Goal: Information Seeking & Learning: Learn about a topic

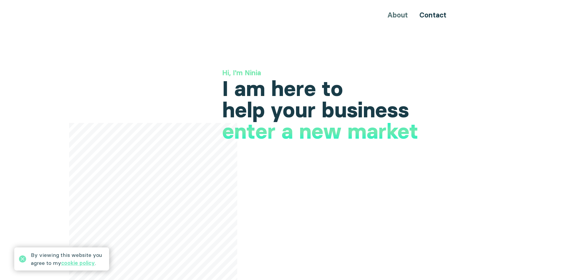
click at [247, 72] on h3 "Hi, I'm Ninia" at bounding box center [339, 73] width 234 height 10
click at [290, 69] on h3 "Hi, I'm Ninia" at bounding box center [339, 73] width 234 height 10
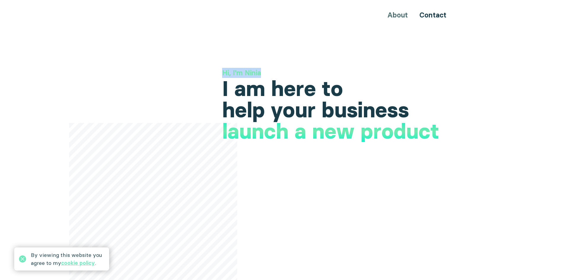
drag, startPoint x: 222, startPoint y: 73, endPoint x: 266, endPoint y: 74, distance: 44.8
click at [266, 74] on h3 "Hi, I'm Ninia" at bounding box center [339, 73] width 234 height 10
click at [237, 78] on h1 "I am here to help your business" at bounding box center [339, 99] width 234 height 43
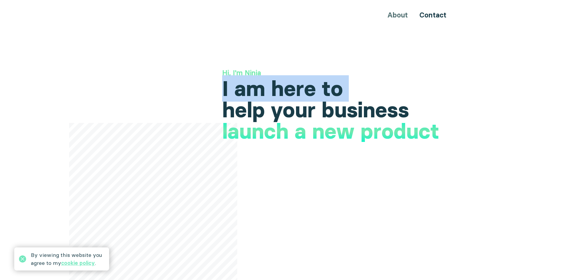
click at [237, 78] on h1 "I am here to help your business" at bounding box center [339, 99] width 234 height 43
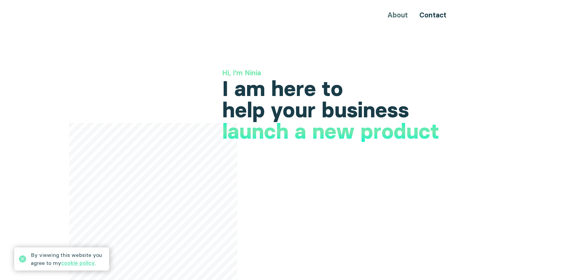
click at [248, 71] on h3 "Hi, I'm Ninia" at bounding box center [339, 73] width 234 height 10
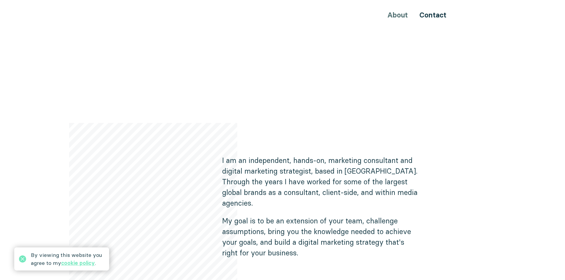
scroll to position [267, 0]
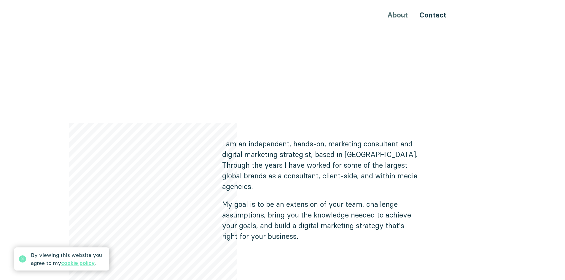
drag, startPoint x: 163, startPoint y: 163, endPoint x: 159, endPoint y: 119, distance: 44.0
click at [159, 119] on div "Hi, I'm Ninia I am here to help your business increase your international prese…" at bounding box center [283, 72] width 356 height 542
drag, startPoint x: 149, startPoint y: 170, endPoint x: 104, endPoint y: 137, distance: 56.6
click at [104, 137] on header "Hi, I'm Ninia I am here to help your business increase your international prese…" at bounding box center [282, 72] width 565 height 542
click at [109, 112] on div "Hi, I'm Ninia I am here to help your business increase your international prese…" at bounding box center [283, 72] width 356 height 542
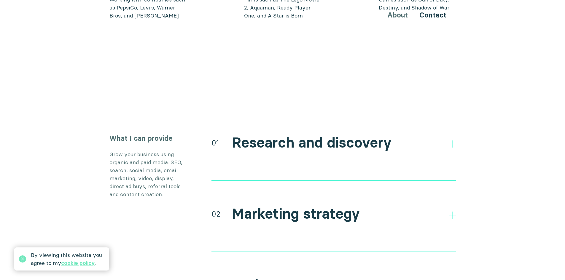
scroll to position [889, 0]
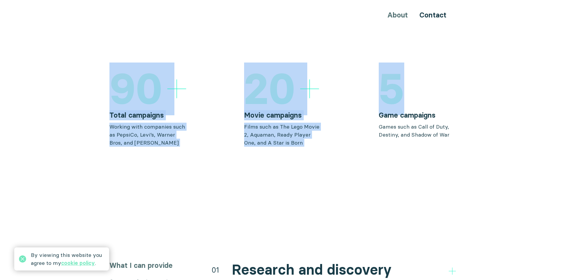
drag, startPoint x: 111, startPoint y: 73, endPoint x: 474, endPoint y: 75, distance: 362.5
click at [474, 75] on section "90 Total campaigns Working with companies such as PepsiCo, Levi’s, Warner Bros,…" at bounding box center [282, 107] width 565 height 79
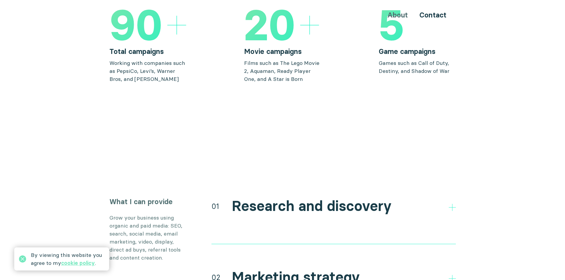
scroll to position [1038, 0]
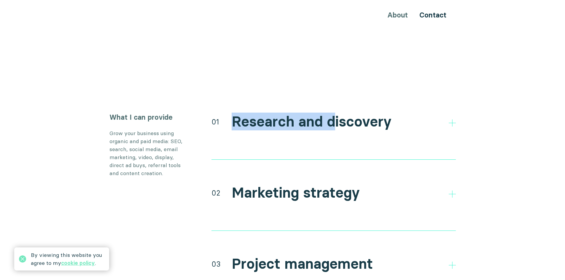
drag, startPoint x: 232, startPoint y: 109, endPoint x: 335, endPoint y: 109, distance: 102.6
click at [335, 113] on h2 "Research and discovery" at bounding box center [312, 121] width 160 height 17
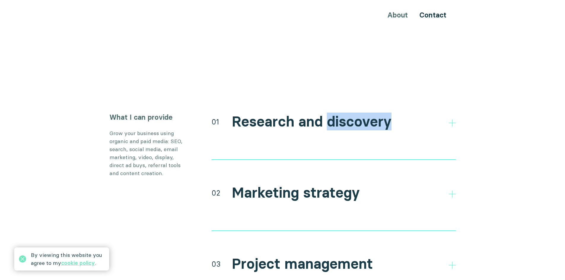
click at [335, 113] on h2 "Research and discovery" at bounding box center [312, 121] width 160 height 17
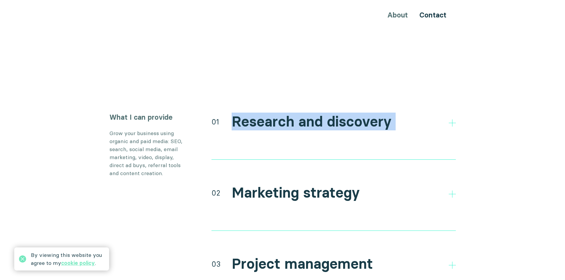
click at [335, 113] on h2 "Research and discovery" at bounding box center [312, 121] width 160 height 17
click at [304, 113] on h2 "Research and discovery" at bounding box center [312, 121] width 160 height 17
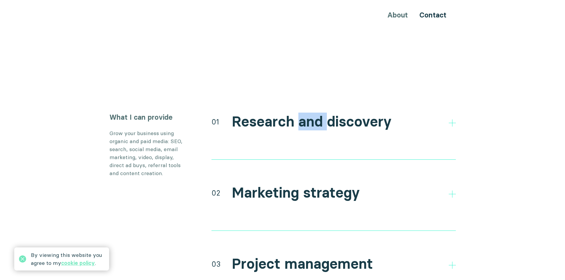
click at [304, 113] on h2 "Research and discovery" at bounding box center [312, 121] width 160 height 17
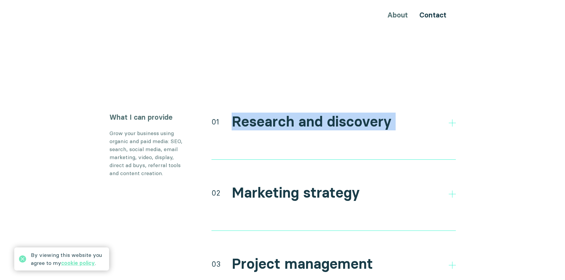
click at [304, 113] on h2 "Research and discovery" at bounding box center [312, 121] width 160 height 17
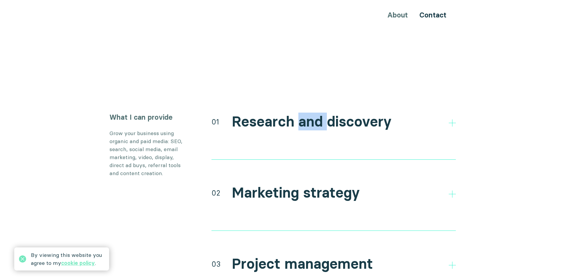
click at [304, 113] on h2 "Research and discovery" at bounding box center [312, 121] width 160 height 17
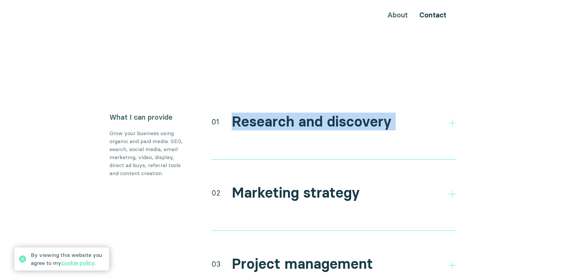
click at [304, 113] on h2 "Research and discovery" at bounding box center [312, 121] width 160 height 17
click at [230, 112] on div "01 Research and discovery" at bounding box center [333, 121] width 244 height 18
drag, startPoint x: 234, startPoint y: 108, endPoint x: 420, endPoint y: 111, distance: 185.9
click at [422, 112] on div "01 Research and discovery" at bounding box center [333, 121] width 244 height 18
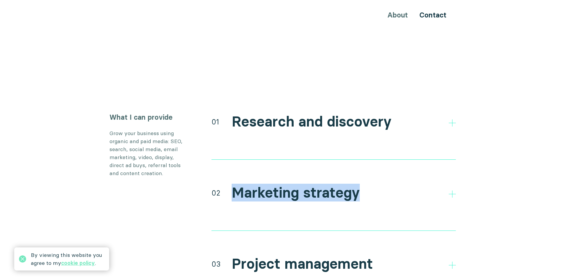
drag, startPoint x: 232, startPoint y: 182, endPoint x: 328, endPoint y: 197, distance: 97.8
click at [389, 183] on div "02 Marketing strategy" at bounding box center [333, 192] width 244 height 18
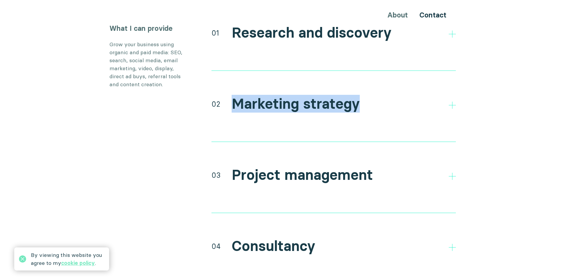
click at [286, 95] on h2 "Marketing strategy" at bounding box center [296, 103] width 128 height 17
click at [266, 95] on h2 "Marketing strategy" at bounding box center [296, 103] width 128 height 17
drag, startPoint x: 233, startPoint y: 91, endPoint x: 286, endPoint y: 91, distance: 53.1
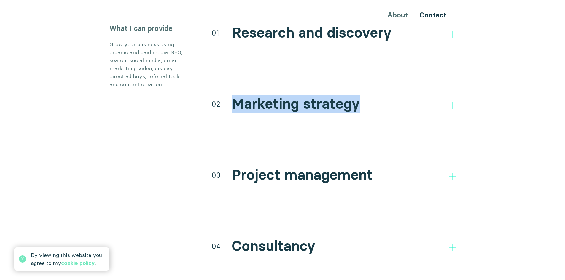
click at [369, 98] on div "02 Marketing strategy" at bounding box center [333, 104] width 244 height 18
click at [285, 95] on h2 "Marketing strategy" at bounding box center [296, 103] width 128 height 17
click at [237, 95] on h2 "Marketing strategy" at bounding box center [296, 103] width 128 height 17
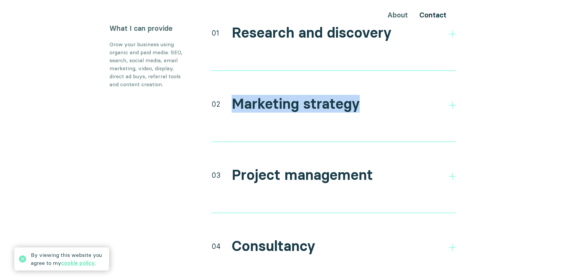
drag, startPoint x: 229, startPoint y: 93, endPoint x: 380, endPoint y: 96, distance: 150.9
click at [380, 96] on div "02 Marketing strategy" at bounding box center [333, 104] width 244 height 18
click at [314, 95] on h2 "Marketing strategy" at bounding box center [296, 103] width 128 height 17
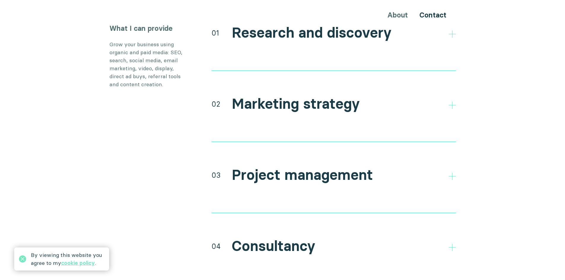
drag, startPoint x: 234, startPoint y: 21, endPoint x: 454, endPoint y: 25, distance: 220.3
click at [454, 25] on div "01 Research and discovery Direct and indirect competitor research Research your…" at bounding box center [333, 46] width 244 height 47
click at [271, 24] on h2 "Research and discovery" at bounding box center [312, 32] width 160 height 17
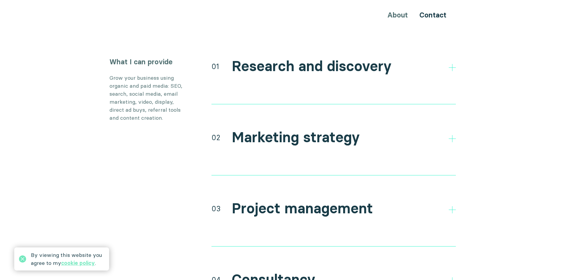
scroll to position [1067, 0]
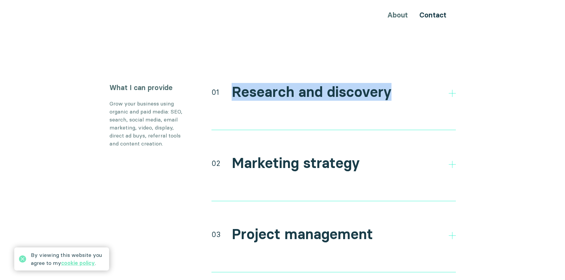
drag, startPoint x: 233, startPoint y: 79, endPoint x: 390, endPoint y: 80, distance: 157.1
click at [390, 83] on div "01 Research and discovery" at bounding box center [333, 92] width 244 height 18
click at [335, 84] on h2 "Research and discovery" at bounding box center [312, 92] width 160 height 17
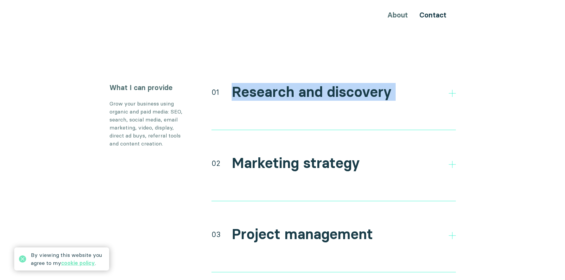
click at [420, 87] on div "01 Research and discovery" at bounding box center [333, 92] width 244 height 18
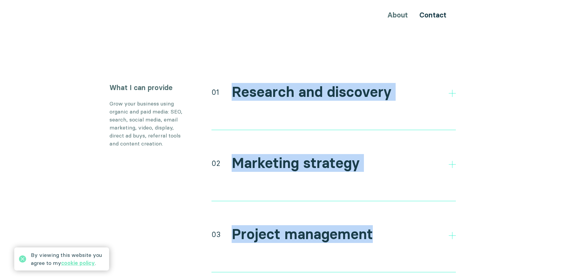
drag, startPoint x: 233, startPoint y: 82, endPoint x: 371, endPoint y: 226, distance: 199.6
click at [371, 226] on div "01 Research and discovery Direct and indirect competitor research Research your…" at bounding box center [333, 225] width 244 height 285
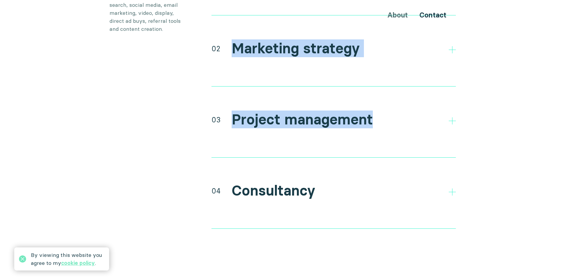
scroll to position [1126, 0]
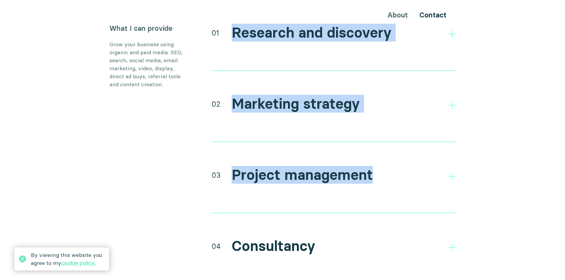
click at [240, 34] on div "01 Research and discovery Direct and indirect competitor research Research your…" at bounding box center [333, 46] width 244 height 47
click at [232, 24] on h2 "Research and discovery" at bounding box center [312, 32] width 160 height 17
drag, startPoint x: 232, startPoint y: 22, endPoint x: 331, endPoint y: 245, distance: 244.1
click at [331, 245] on div "01 Research and discovery Direct and indirect competitor research Research your…" at bounding box center [333, 165] width 244 height 285
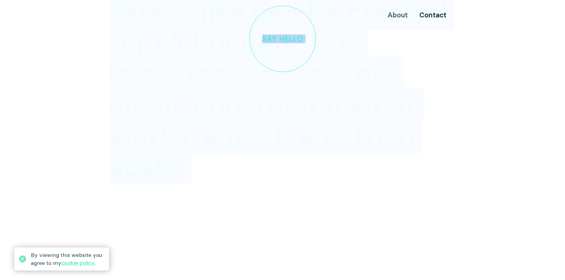
scroll to position [1844, 0]
drag, startPoint x: 114, startPoint y: 99, endPoint x: 201, endPoint y: 165, distance: 108.8
click at [201, 165] on h2 "Strategies can be created for all budgets, it is important to start off small, …" at bounding box center [282, 88] width 346 height 185
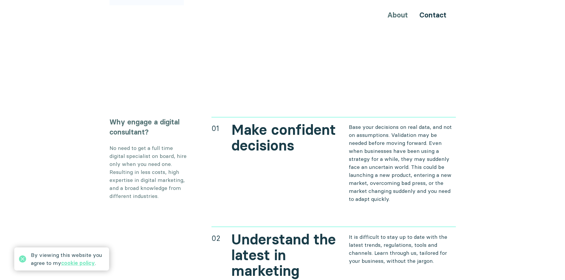
scroll to position [2022, 0]
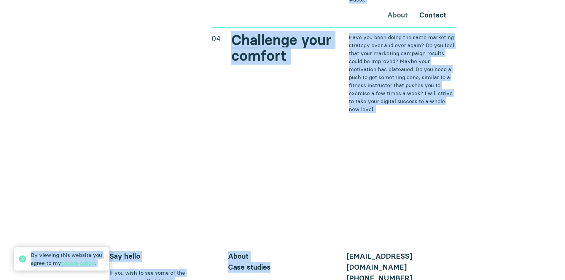
scroll to position [2393, 0]
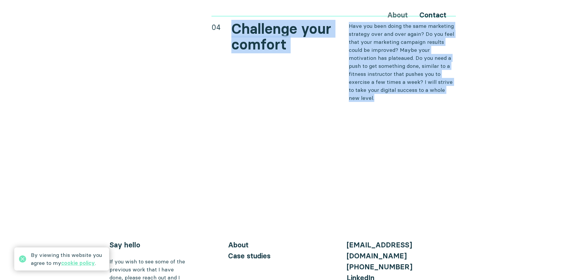
drag, startPoint x: 232, startPoint y: 88, endPoint x: 385, endPoint y: 81, distance: 152.8
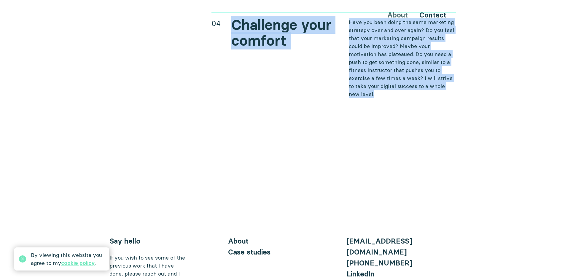
scroll to position [2433, 0]
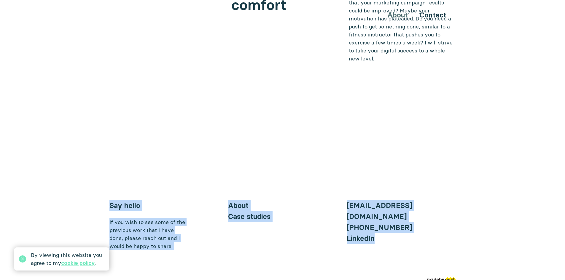
drag, startPoint x: 106, startPoint y: 185, endPoint x: 445, endPoint y: 217, distance: 340.6
click at [445, 217] on footer "By viewing this website you agree to my cookie policy . Say hello If you wish t…" at bounding box center [283, 242] width 356 height 84
click at [322, 200] on div "About" at bounding box center [282, 205] width 109 height 11
drag, startPoint x: 375, startPoint y: 210, endPoint x: 90, endPoint y: 187, distance: 286.4
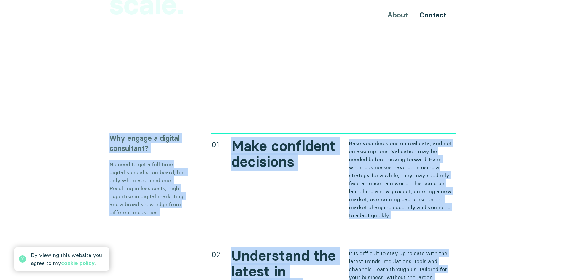
scroll to position [2001, 0]
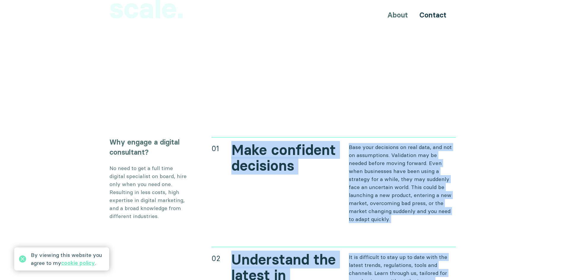
drag, startPoint x: 374, startPoint y: 218, endPoint x: 224, endPoint y: 130, distance: 173.9
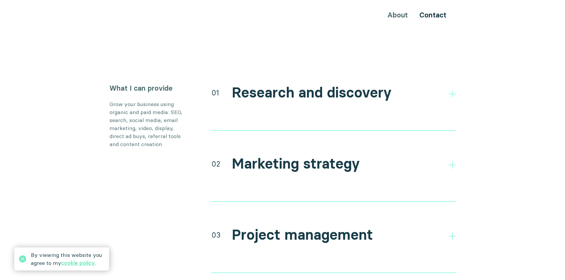
scroll to position [1067, 0]
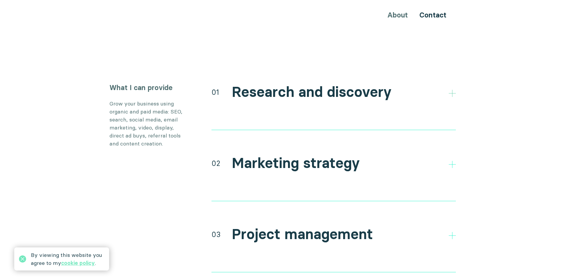
click at [450, 90] on icon at bounding box center [452, 93] width 7 height 7
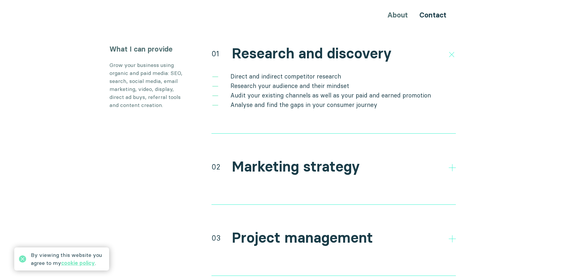
scroll to position [1186, 0]
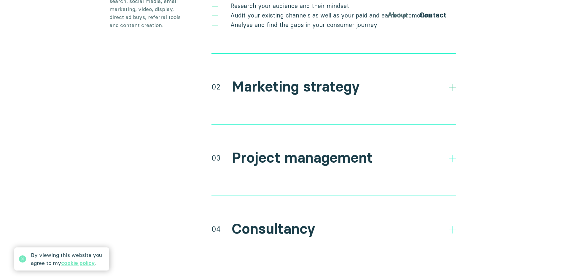
click at [454, 84] on icon at bounding box center [452, 87] width 7 height 7
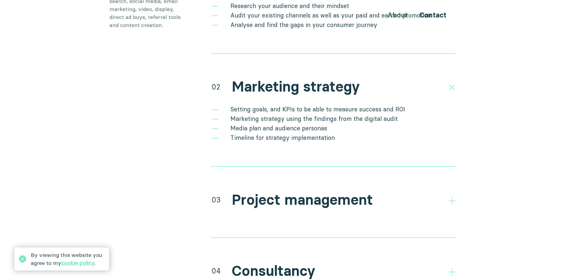
click at [454, 197] on polygon at bounding box center [452, 200] width 7 height 7
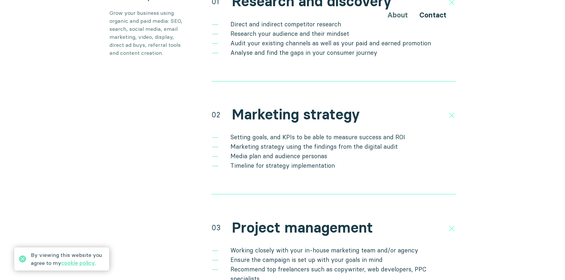
scroll to position [1156, 0]
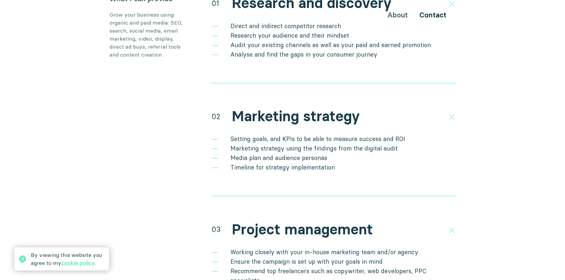
click at [454, 112] on polygon at bounding box center [451, 117] width 10 height 10
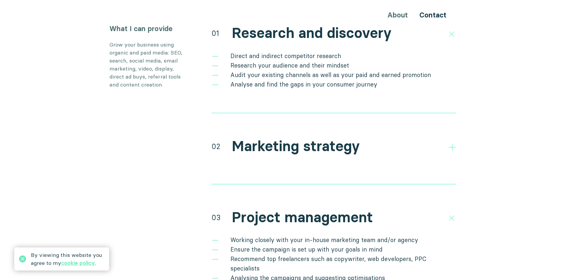
scroll to position [1067, 0]
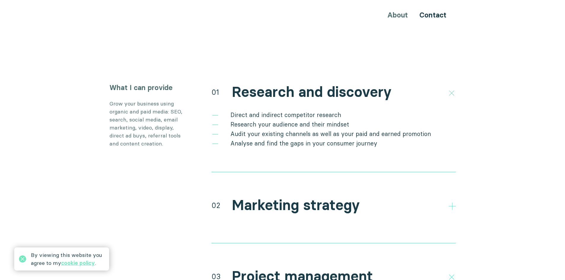
click at [451, 88] on icon at bounding box center [451, 93] width 10 height 10
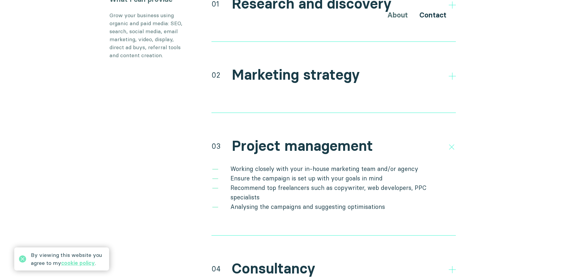
scroll to position [1156, 0]
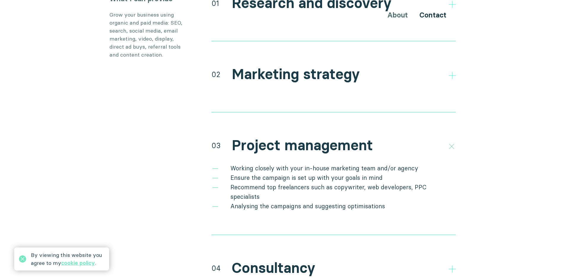
click at [449, 141] on icon at bounding box center [451, 146] width 10 height 10
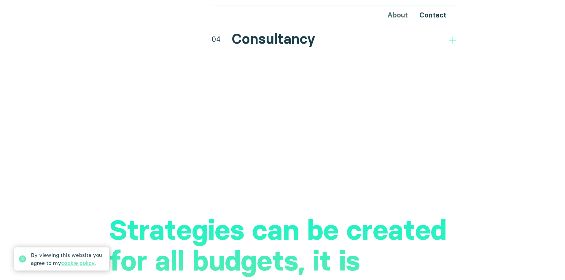
scroll to position [1334, 0]
click at [451, 36] on icon at bounding box center [452, 39] width 7 height 7
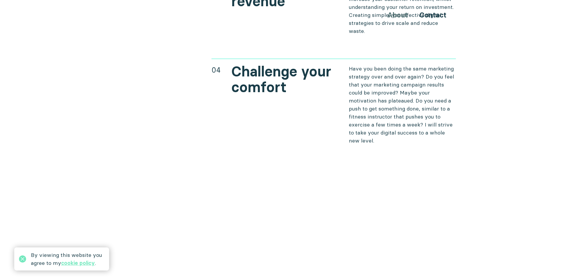
scroll to position [2475, 0]
